Goal: Task Accomplishment & Management: Use online tool/utility

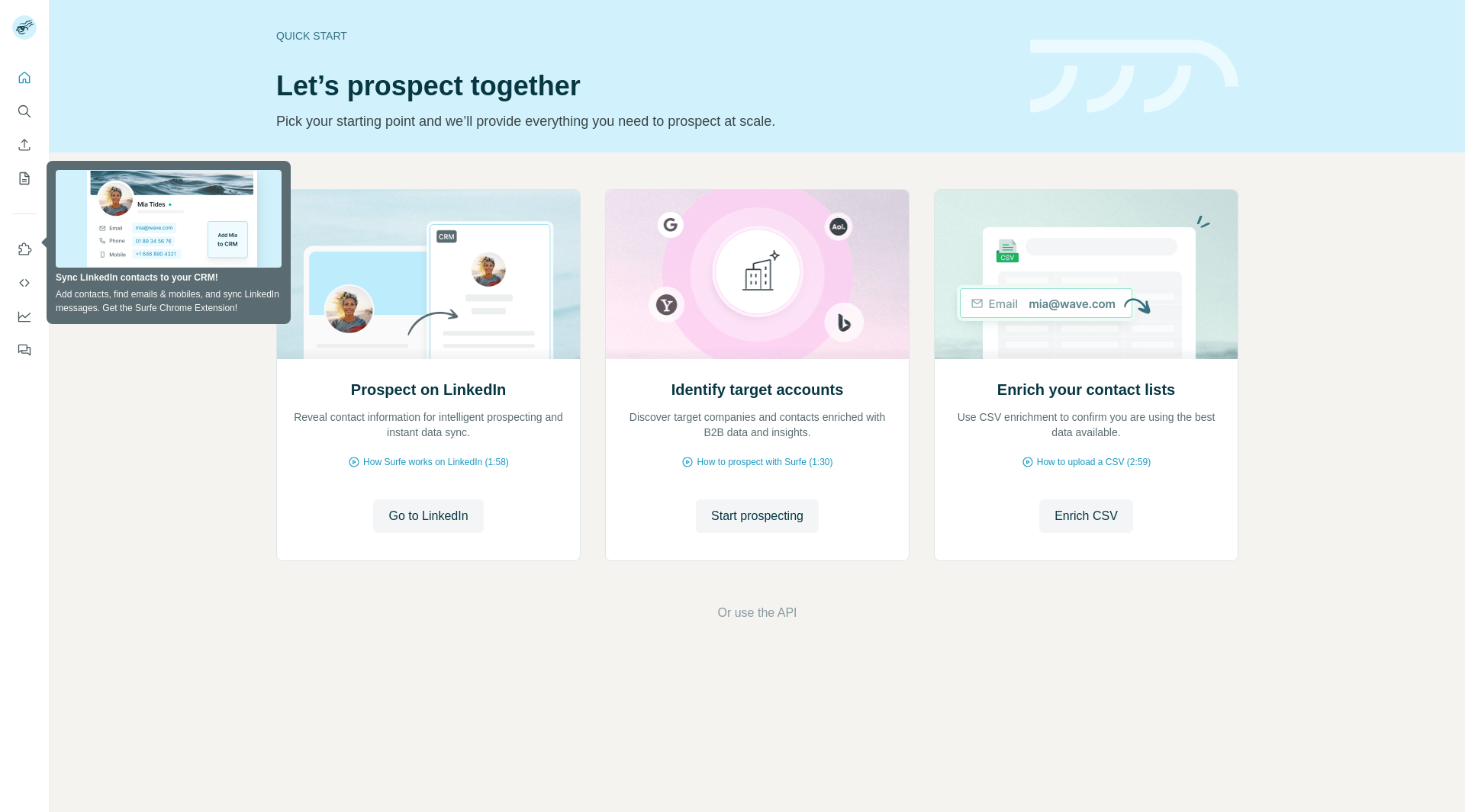
click at [222, 571] on div "Prospect on LinkedIn Reveal contact information for intelligent prospecting and…" at bounding box center [757, 406] width 1415 height 506
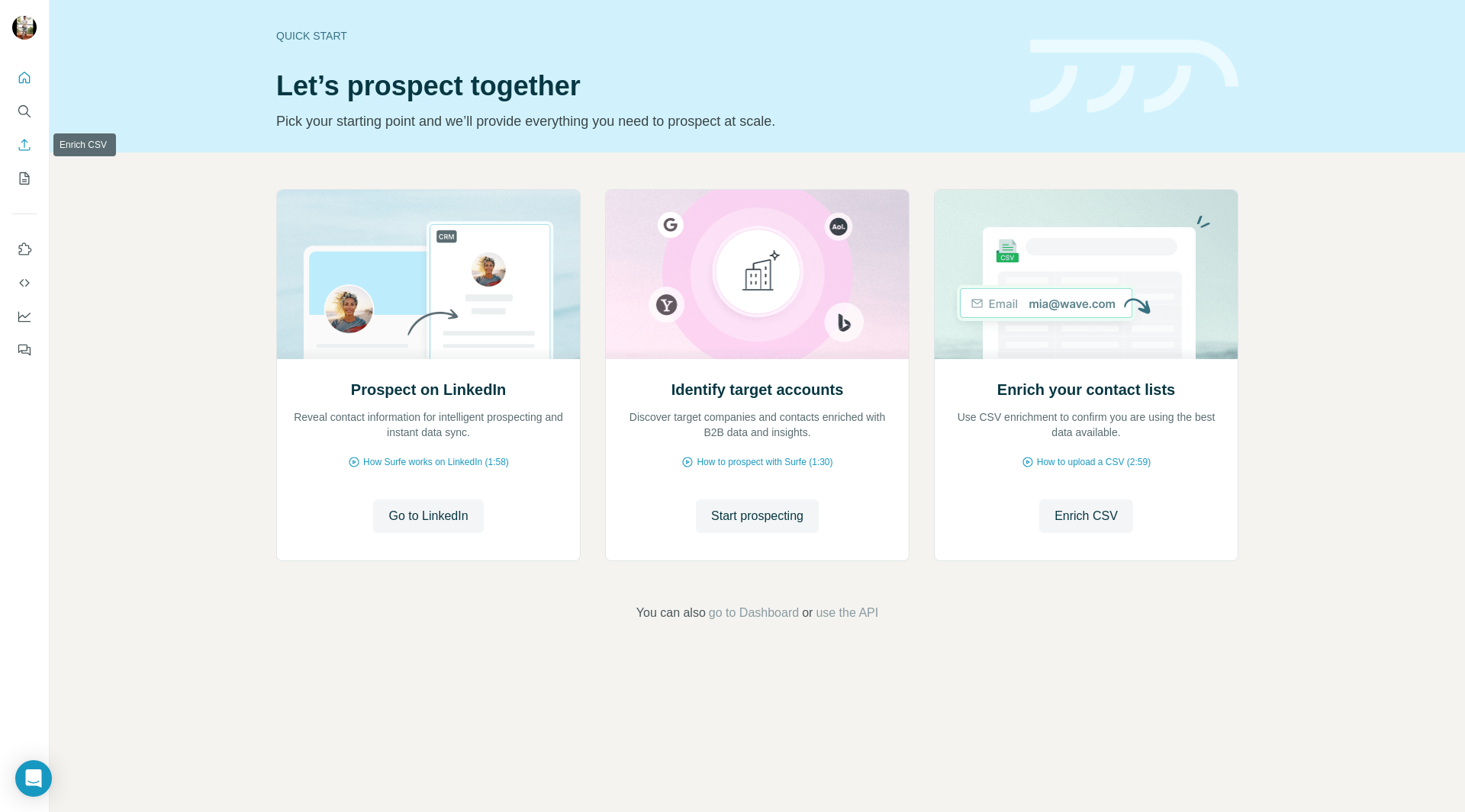
click at [22, 146] on icon "Enrich CSV" at bounding box center [24, 144] width 15 height 15
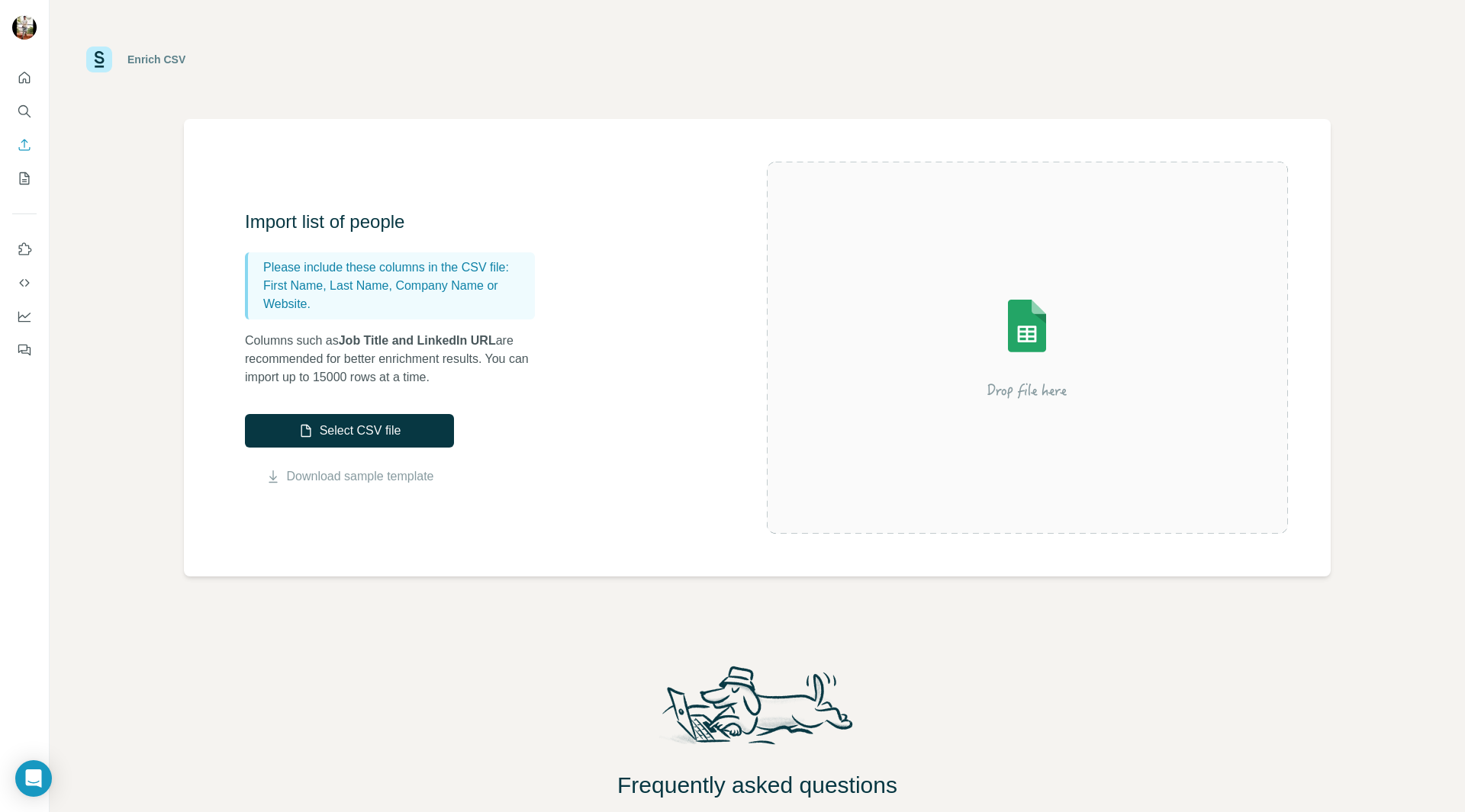
click at [699, 385] on div "Import list of people Please include these columns in the CSV file: First Name,…" at bounding box center [506, 347] width 522 height 276
